Goal: Navigation & Orientation: Find specific page/section

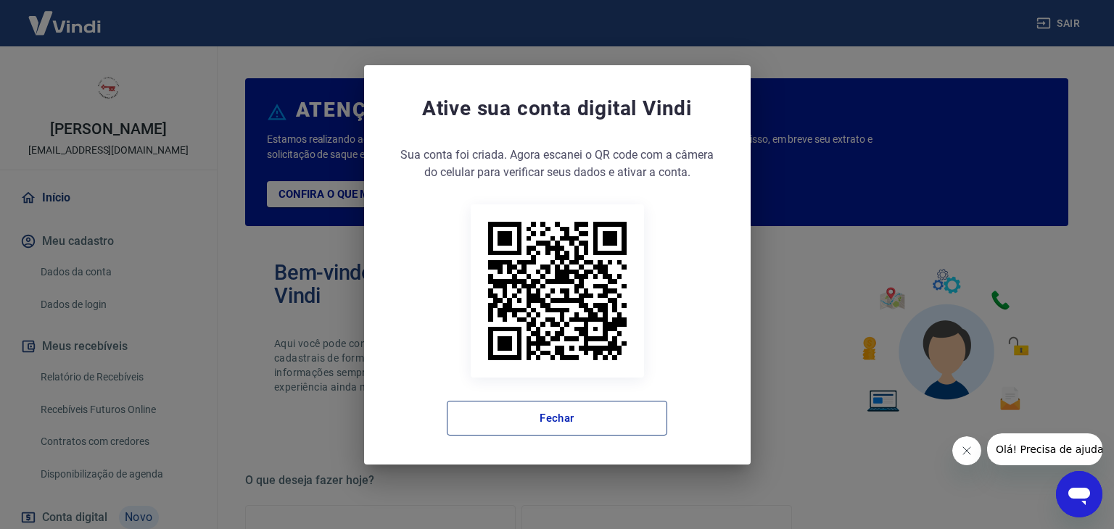
click at [568, 418] on button "Fechar" at bounding box center [557, 418] width 220 height 35
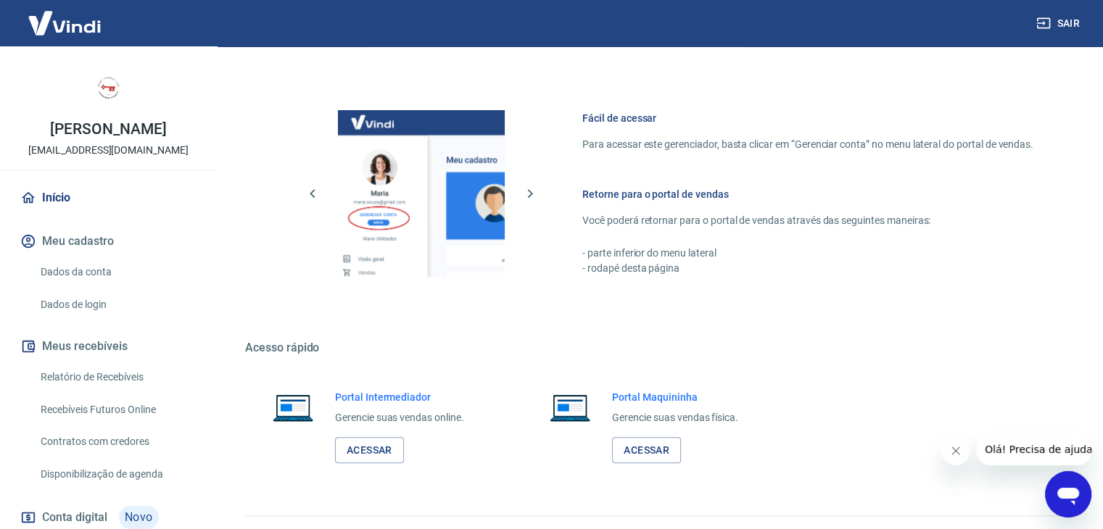
scroll to position [766, 0]
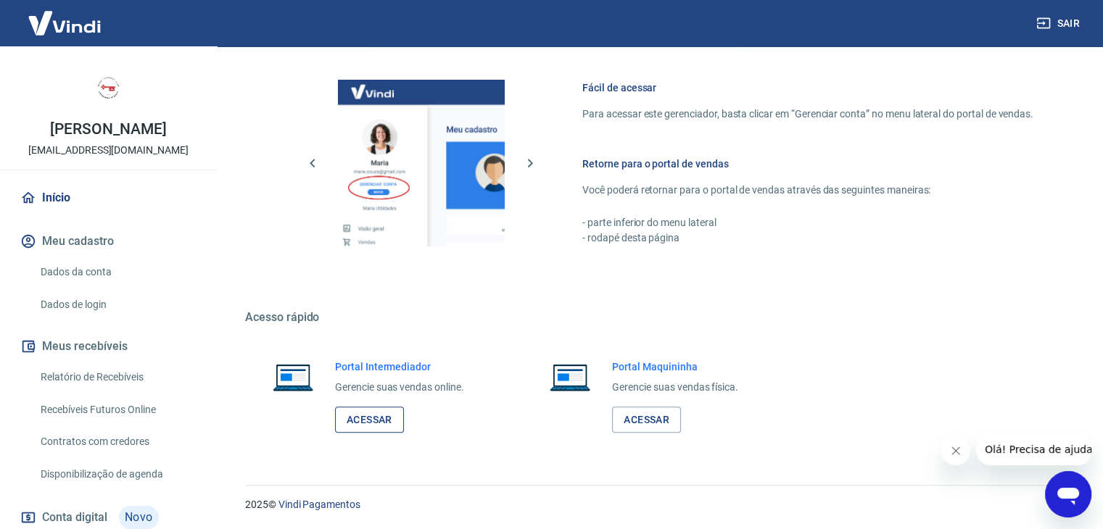
click at [370, 429] on link "Acessar" at bounding box center [369, 420] width 69 height 27
